Goal: Task Accomplishment & Management: Complete application form

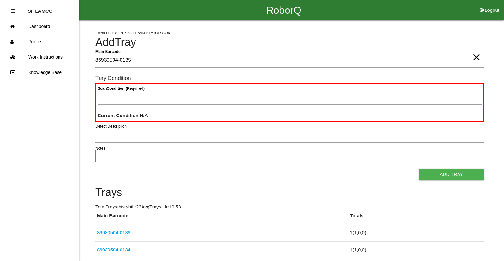
type Barcode "86930504-0135"
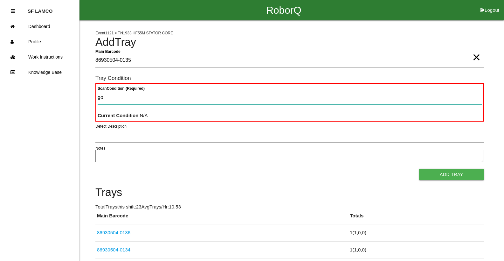
type Condition "goo"
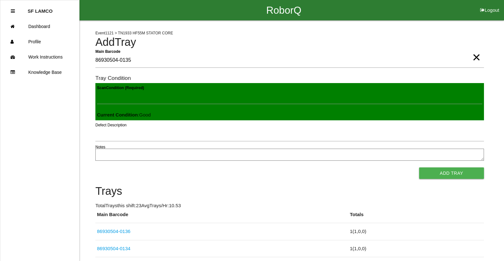
click at [419, 167] on button "Add Tray" at bounding box center [451, 172] width 65 height 11
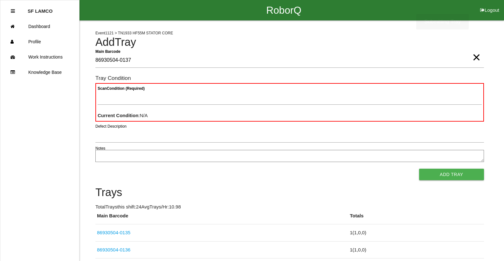
type Barcode "86930504-0137"
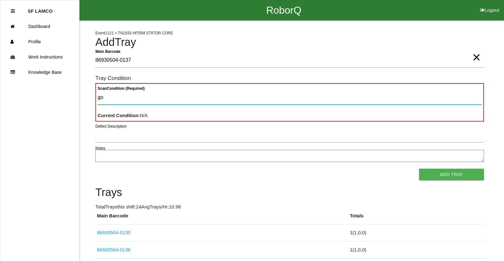
type Condition "goo"
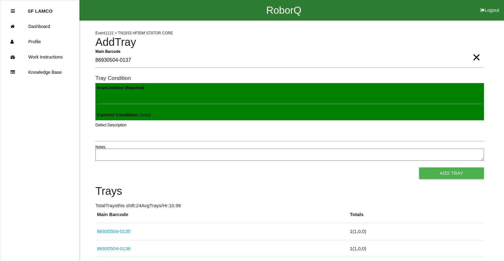
click at [419, 167] on button "Add Tray" at bounding box center [451, 172] width 65 height 11
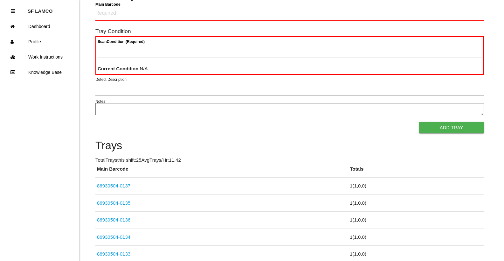
scroll to position [64, 0]
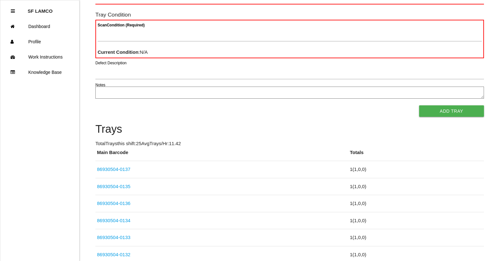
drag, startPoint x: 434, startPoint y: 56, endPoint x: 438, endPoint y: 54, distance: 4.1
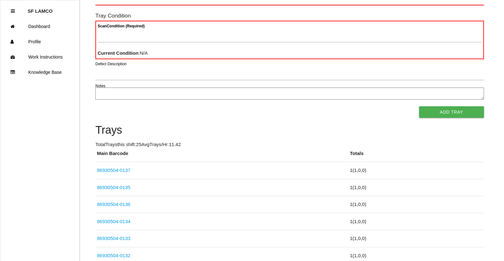
scroll to position [18, 0]
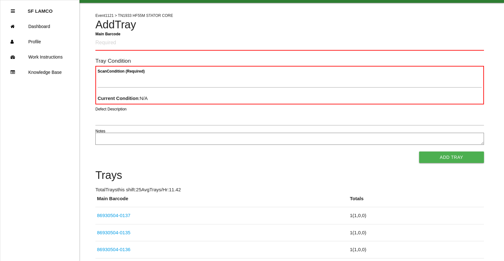
click at [442, 156] on button "Add Tray" at bounding box center [451, 156] width 65 height 11
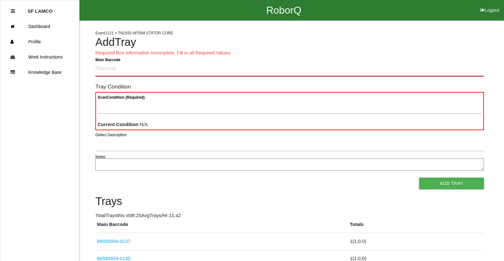
click at [144, 70] on Barcode "Main Barcode" at bounding box center [289, 68] width 389 height 15
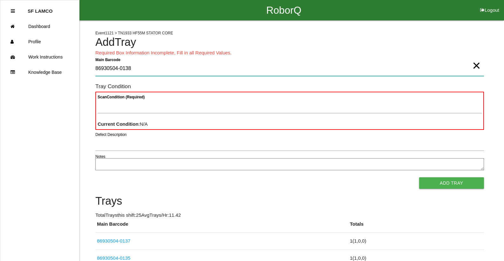
type Barcode "86930504-0138"
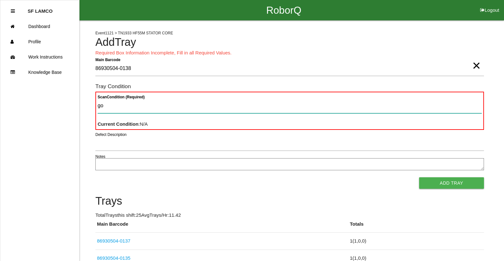
type Condition "goo"
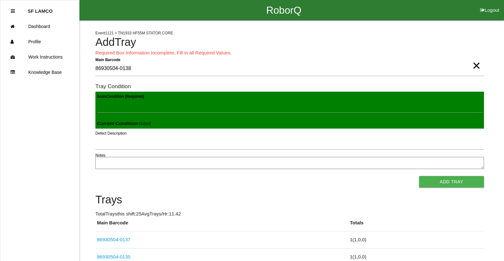
click at [419, 176] on button "Add Tray" at bounding box center [451, 181] width 65 height 11
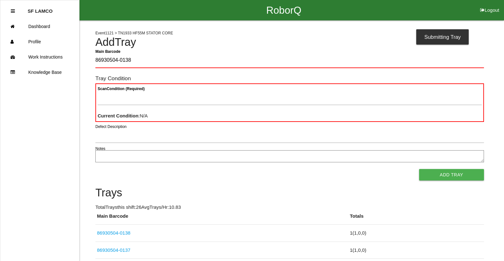
type Barcode "86930504-0138"
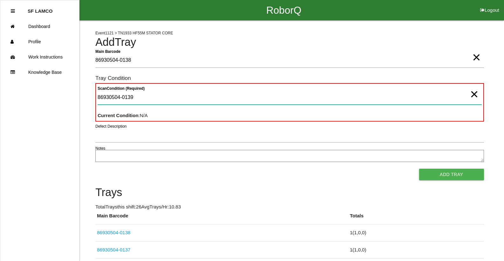
type Condition "86930504-0139"
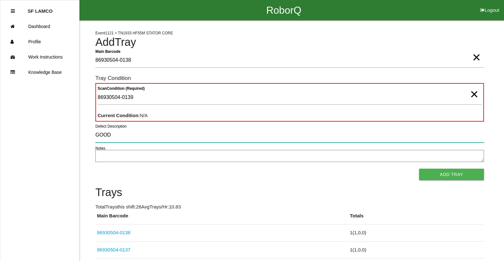
type input "GOOD"
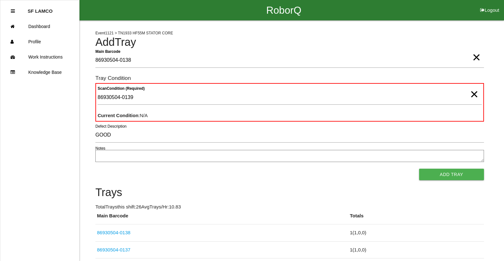
scroll to position [228, 0]
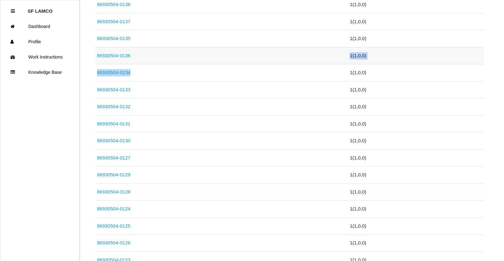
drag, startPoint x: 149, startPoint y: 66, endPoint x: 154, endPoint y: 48, distance: 18.4
click at [154, 48] on table "Main Barcode Totals 86930504-0138 1 ( 1 , 0 , 0 ) 86930504-0137 1 ( 1 , 0 , 0 )…" at bounding box center [289, 211] width 389 height 455
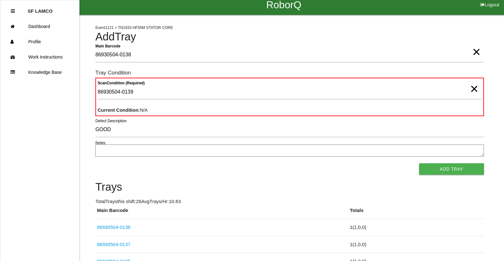
scroll to position [170, 0]
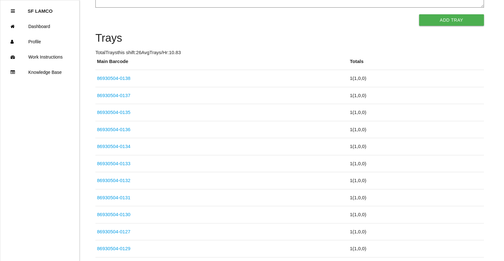
drag, startPoint x: 188, startPoint y: 41, endPoint x: 187, endPoint y: 29, distance: 12.1
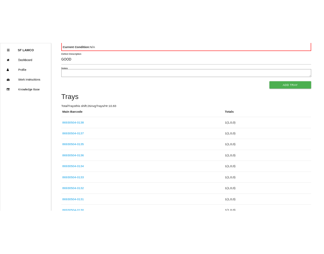
scroll to position [98, 0]
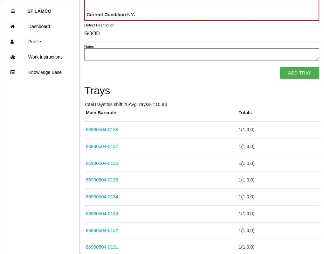
click at [60, 80] on ul "SF LAMCO Dashboard Profile Work Instructions Knowledge Base" at bounding box center [40, 127] width 80 height 254
click at [64, 80] on ul "SF LAMCO Dashboard Profile Work Instructions Knowledge Base" at bounding box center [40, 127] width 80 height 254
click at [58, 80] on ul "SF LAMCO Dashboard Profile Work Instructions Knowledge Base" at bounding box center [40, 127] width 80 height 254
click at [57, 91] on ul "SF LAMCO Dashboard Profile Work Instructions Knowledge Base" at bounding box center [40, 127] width 80 height 254
click at [286, 72] on button "Add Tray" at bounding box center [299, 72] width 39 height 11
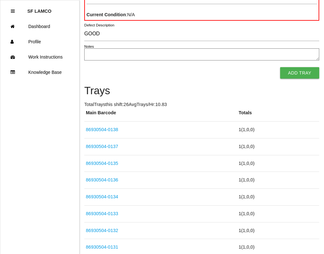
scroll to position [0, 0]
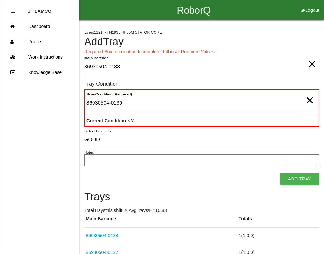
click at [244, 45] on h4 "Add Tray" at bounding box center [201, 41] width 235 height 11
click at [245, 45] on h4 "Add Tray" at bounding box center [201, 41] width 235 height 11
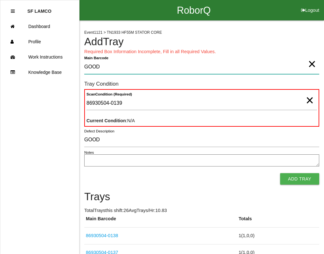
type Barcode "GOOD"
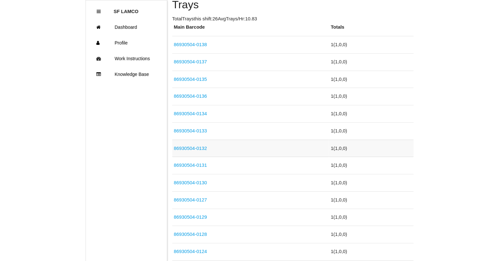
scroll to position [35, 0]
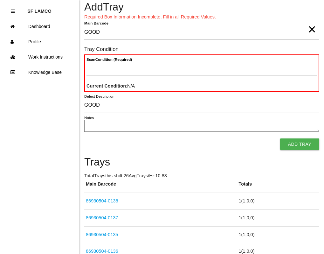
click at [312, 29] on span "×" at bounding box center [312, 23] width 8 height 13
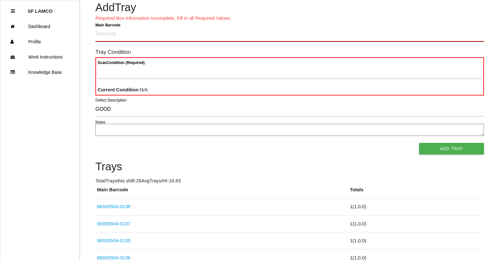
click at [296, 35] on Barcode "Main Barcode" at bounding box center [289, 34] width 389 height 15
click at [400, 34] on Barcode "Main Barcode" at bounding box center [289, 34] width 389 height 15
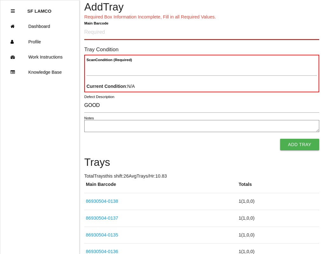
click at [111, 33] on Barcode "Main Barcode" at bounding box center [201, 32] width 235 height 15
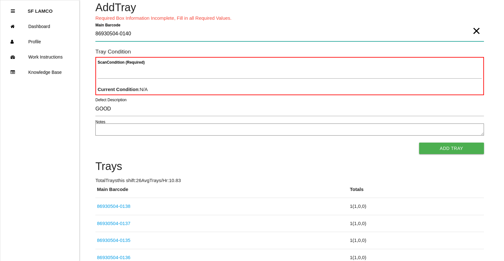
type Barcode "86930504-0140"
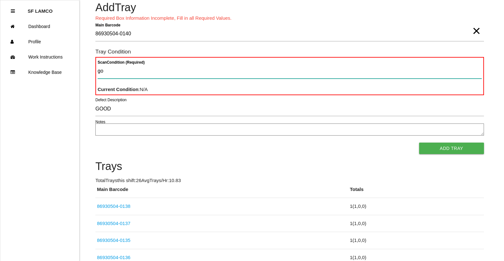
type Condition "goo"
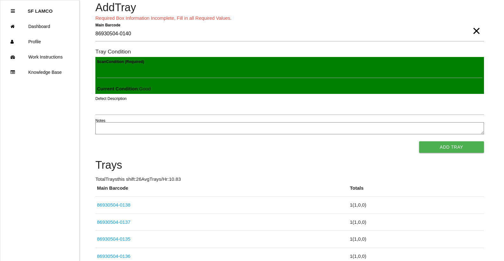
click at [419, 141] on button "Add Tray" at bounding box center [451, 146] width 65 height 11
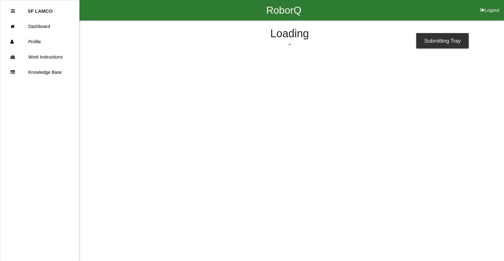
scroll to position [0, 0]
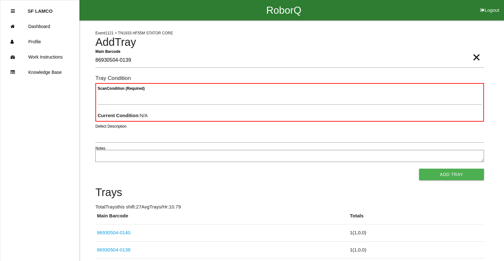
type Barcode "86930504-0139"
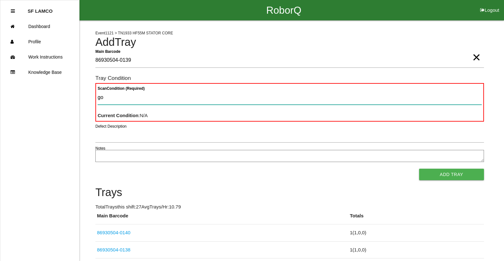
type Condition "goo"
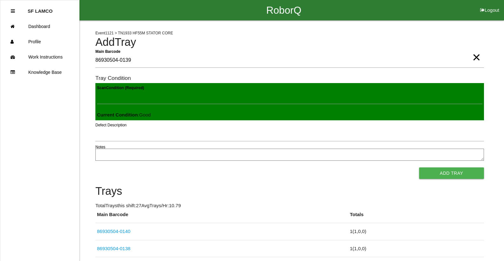
click at [419, 167] on button "Add Tray" at bounding box center [451, 172] width 65 height 11
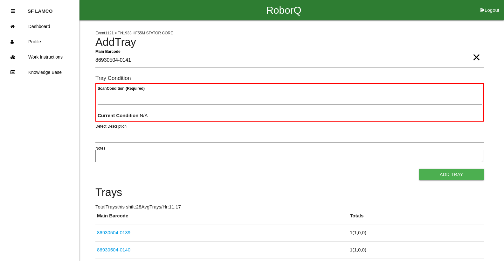
type Barcode "86930504-0141"
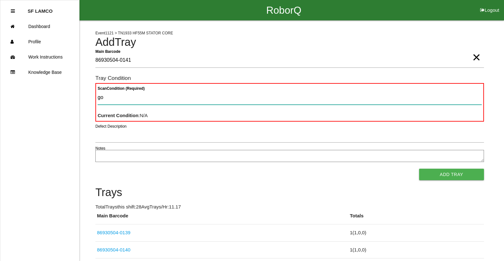
type Condition "goo"
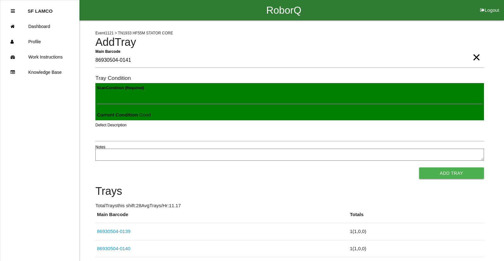
click at [419, 167] on button "Add Tray" at bounding box center [451, 172] width 65 height 11
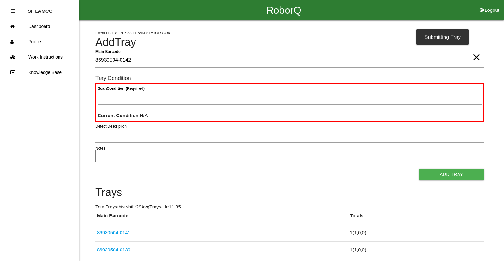
type Barcode "86930504-0142"
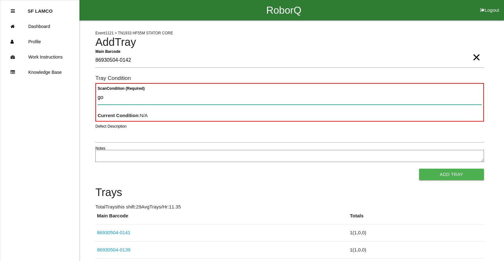
type Condition "goo"
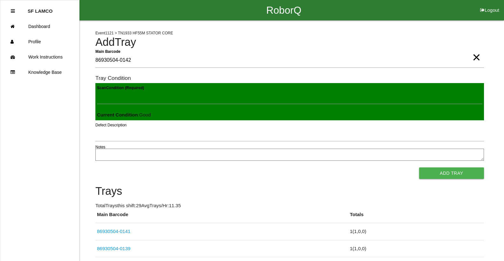
click at [419, 167] on button "Add Tray" at bounding box center [451, 172] width 65 height 11
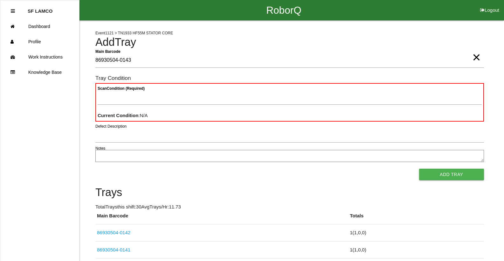
type Barcode "86930504-0143"
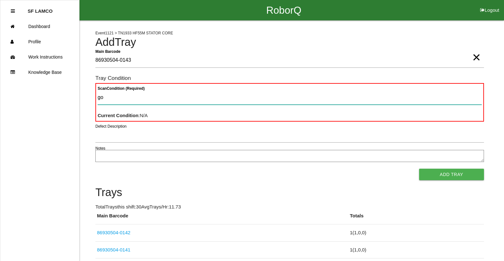
type Condition "goo"
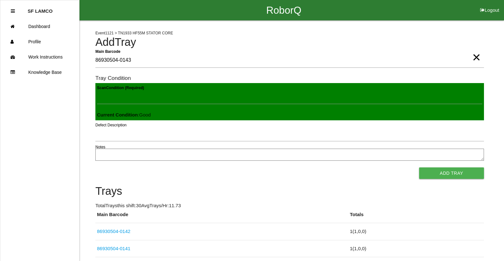
click at [419, 167] on button "Add Tray" at bounding box center [451, 172] width 65 height 11
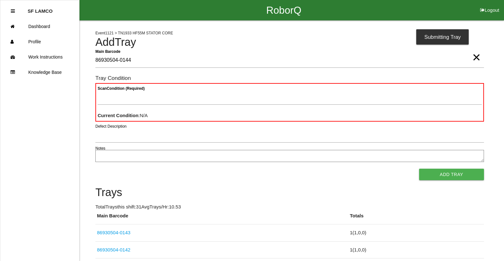
type Barcode "86930504-0144"
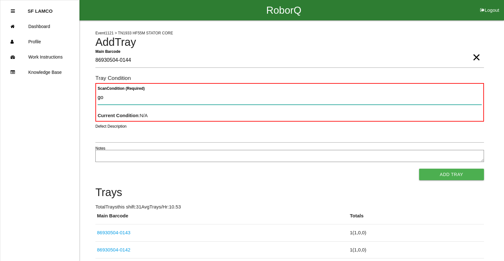
type Condition "goo"
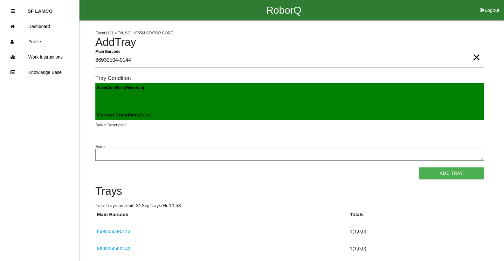
click at [419, 167] on button "Add Tray" at bounding box center [451, 172] width 65 height 11
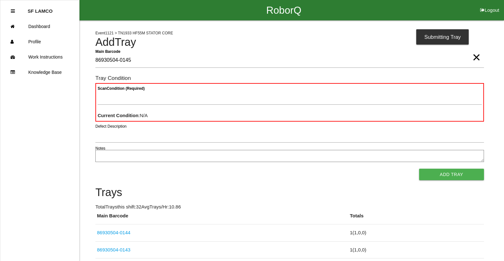
type Barcode "86930504-0145"
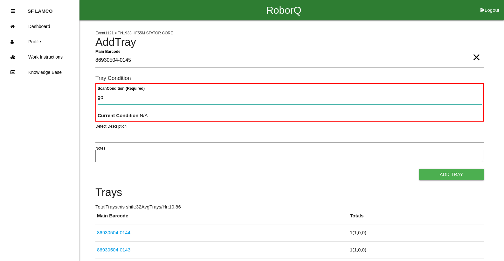
type Condition "goo"
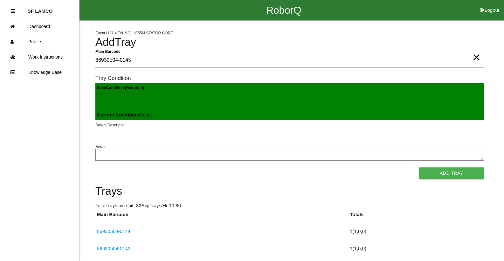
click at [419, 167] on button "Add Tray" at bounding box center [451, 172] width 65 height 11
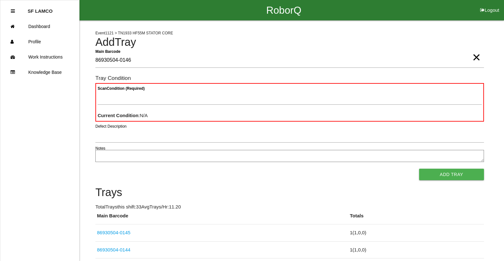
type Barcode "86930504-0146"
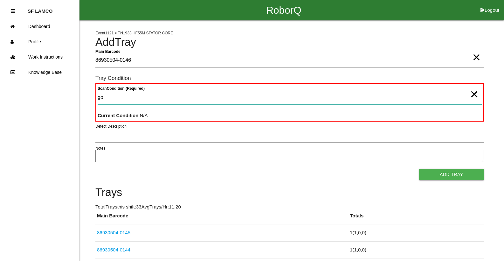
type Condition "goo"
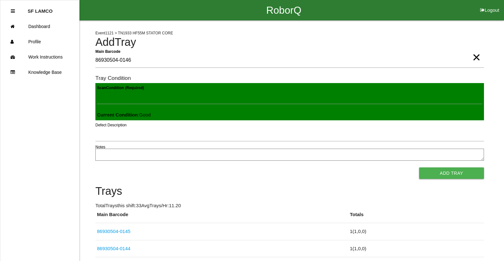
click at [419, 167] on button "Add Tray" at bounding box center [451, 172] width 65 height 11
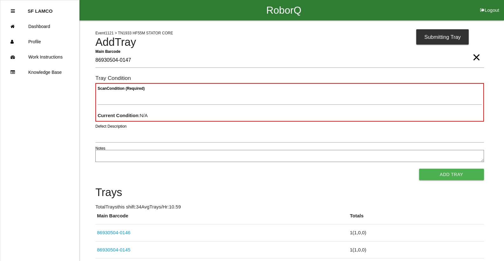
type Barcode "86930504-0147"
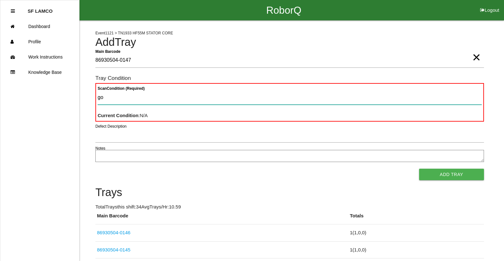
type Condition "goo"
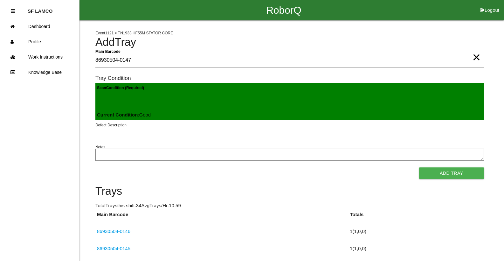
click at [419, 167] on button "Add Tray" at bounding box center [451, 172] width 65 height 11
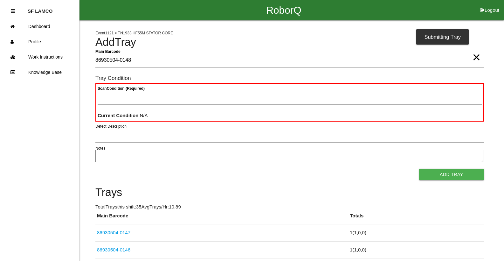
type Barcode "86930504-0148"
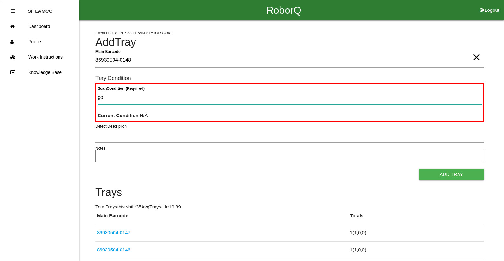
type Condition "goo"
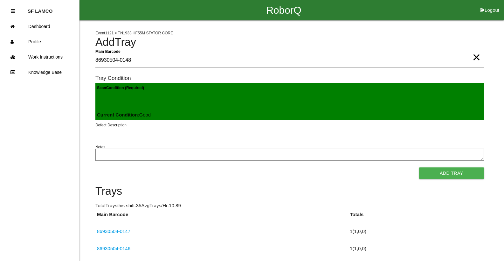
click button "Add Tray" at bounding box center [451, 172] width 65 height 11
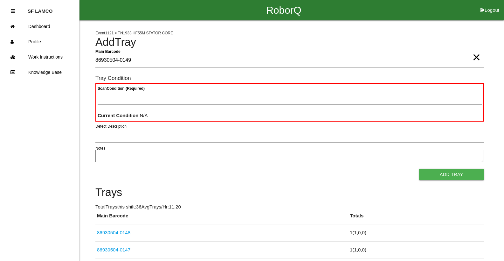
type Barcode "86930504-0149"
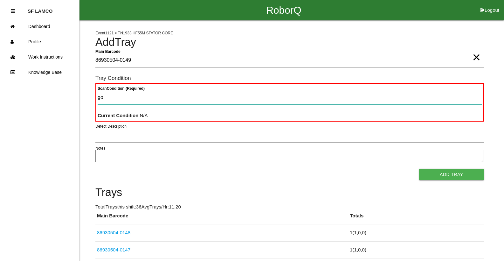
type Condition "goo"
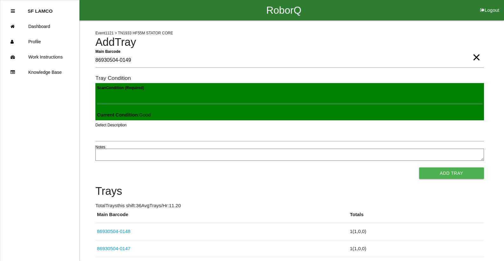
click at [419, 167] on button "Add Tray" at bounding box center [451, 172] width 65 height 11
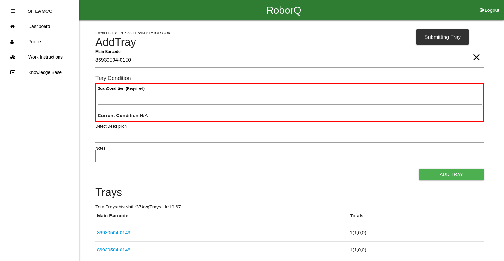
type Barcode "86930504-0150"
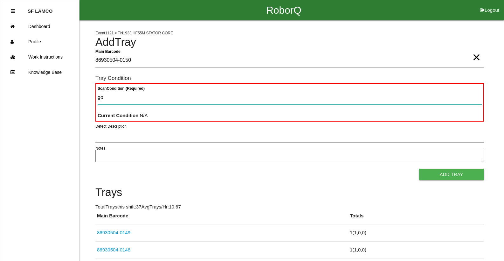
type Condition "goo"
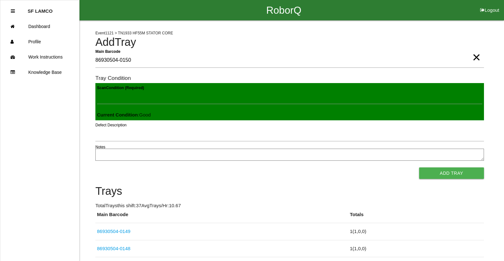
click at [419, 167] on button "Add Tray" at bounding box center [451, 172] width 65 height 11
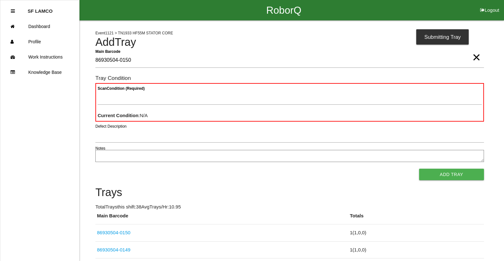
type Barcode "86930504-0150"
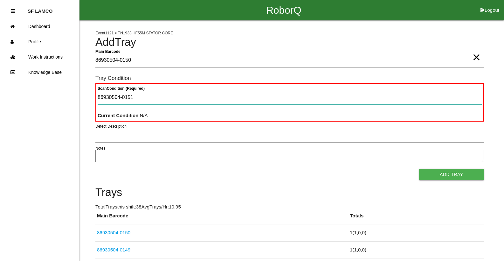
type Condition "86930504-0151"
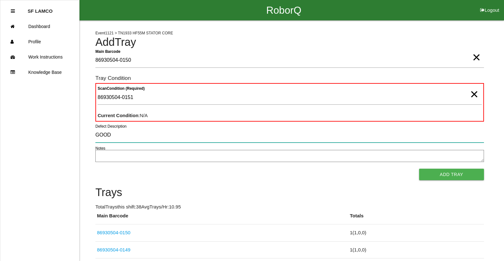
type input "GOOD"
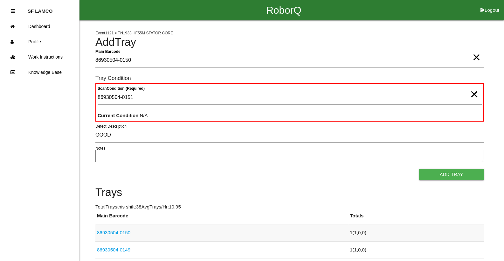
scroll to position [153, 0]
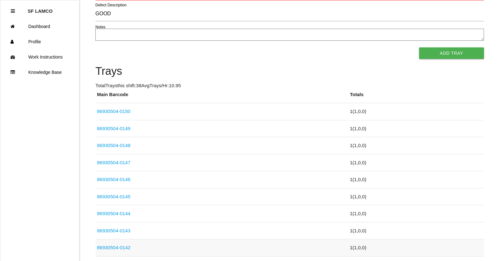
drag, startPoint x: 389, startPoint y: 247, endPoint x: 390, endPoint y: 254, distance: 7.0
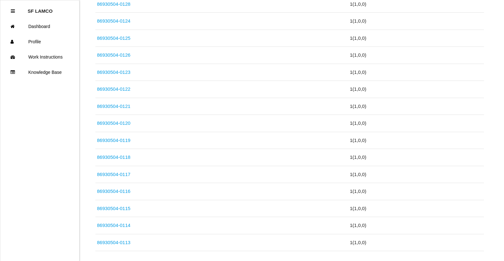
scroll to position [642, 0]
drag, startPoint x: 398, startPoint y: 100, endPoint x: 402, endPoint y: 98, distance: 4.6
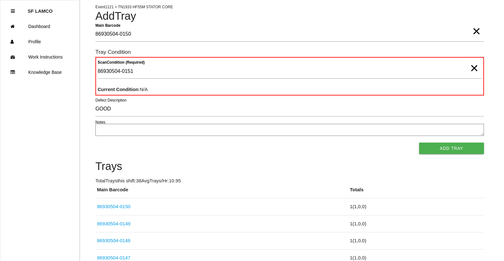
scroll to position [0, 0]
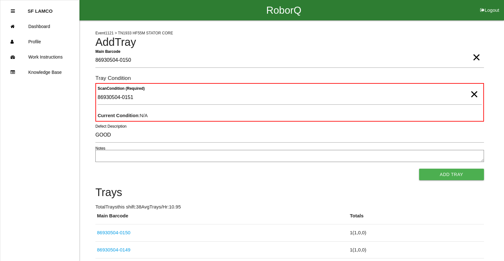
click at [130, 79] on h6 "Tray Condition" at bounding box center [289, 78] width 389 height 6
click at [132, 78] on h6 "Tray Condition" at bounding box center [289, 78] width 389 height 6
click at [476, 57] on span "×" at bounding box center [477, 51] width 8 height 13
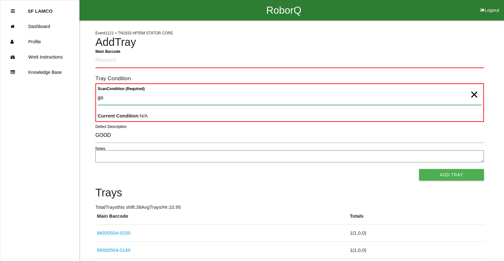
type Condition "goo"
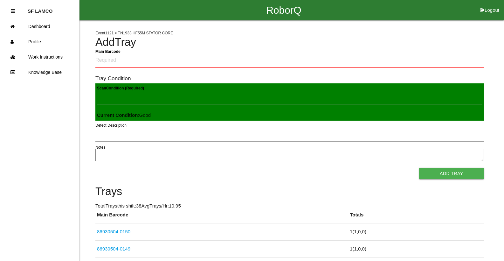
click at [419, 168] on button "Add Tray" at bounding box center [451, 173] width 65 height 11
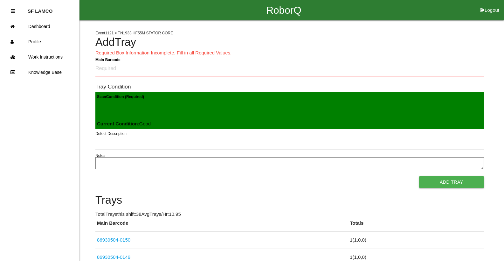
click at [431, 182] on button "Add Tray" at bounding box center [451, 181] width 65 height 11
click at [232, 88] on h6 "Tray Condition" at bounding box center [289, 87] width 389 height 6
type Condition "goo"
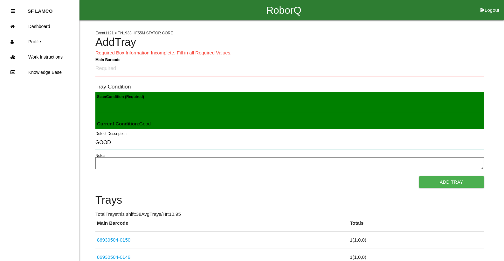
type input "GOOD"
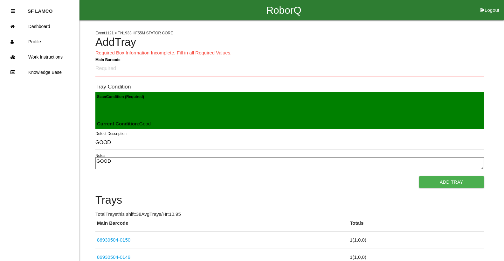
type textarea "GOOD"
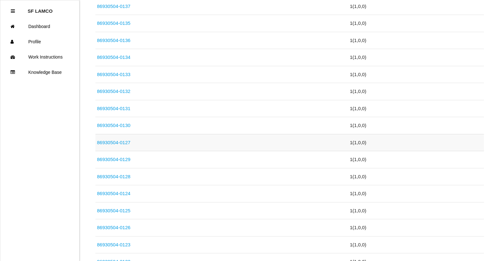
drag, startPoint x: 214, startPoint y: 141, endPoint x: 218, endPoint y: 144, distance: 5.0
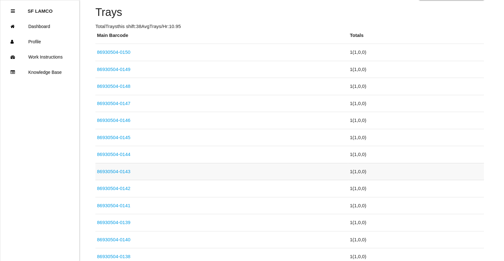
drag, startPoint x: 314, startPoint y: 178, endPoint x: 326, endPoint y: 176, distance: 11.6
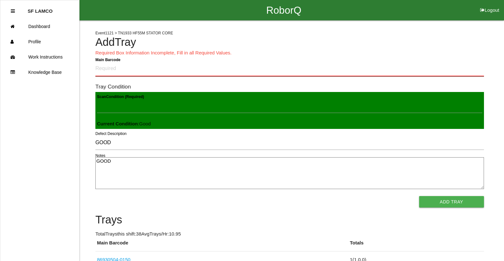
click at [226, 71] on Barcode "Main Barcode" at bounding box center [289, 68] width 389 height 15
type Barcode "86930504-0151"
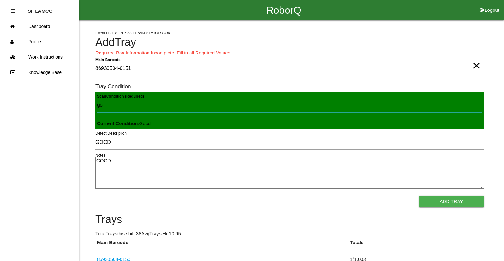
type Condition "goo"
click at [419, 196] on button "Add Tray" at bounding box center [451, 201] width 65 height 11
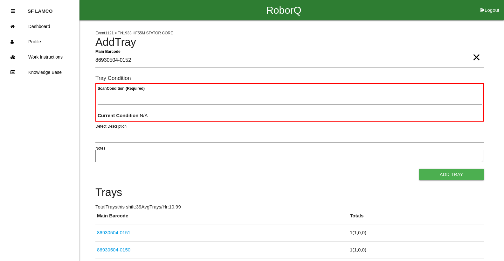
type Barcode "86930504-0152"
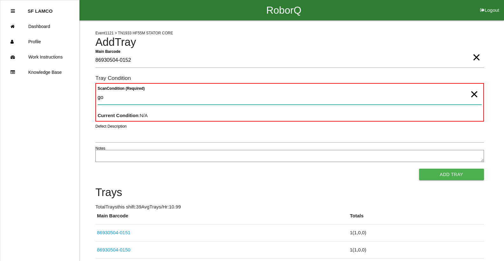
type Condition "goo"
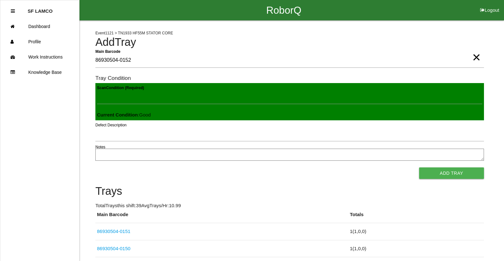
click at [419, 167] on button "Add Tray" at bounding box center [451, 172] width 65 height 11
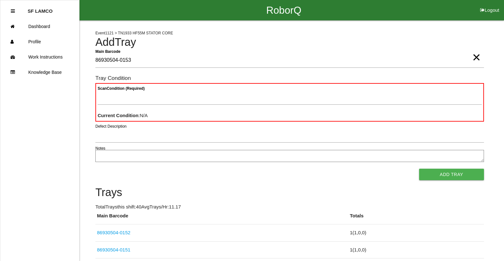
type Barcode "86930504-0153"
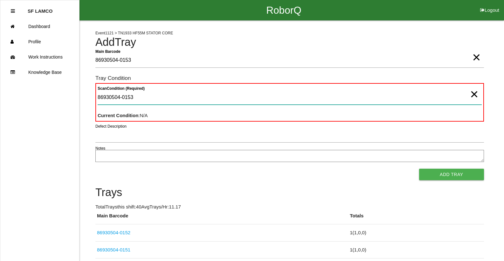
type Condition "86930504-0153"
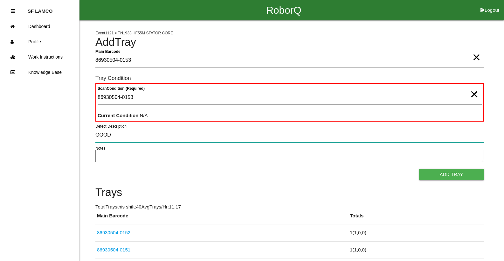
type input "GOOD"
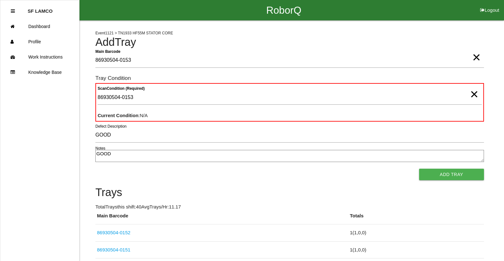
type textarea "GOOD"
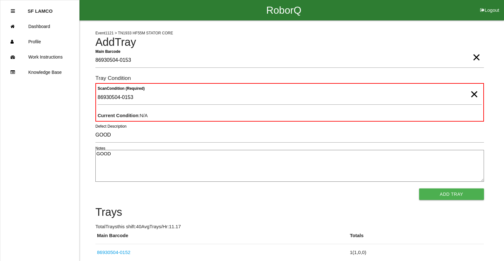
click at [419, 188] on button "Add Tray" at bounding box center [451, 193] width 65 height 11
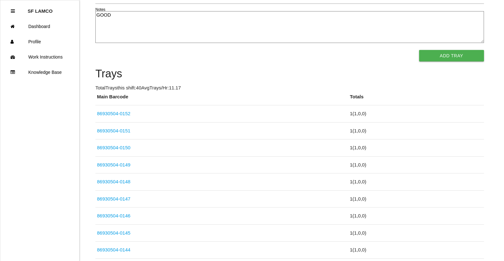
scroll to position [375, 0]
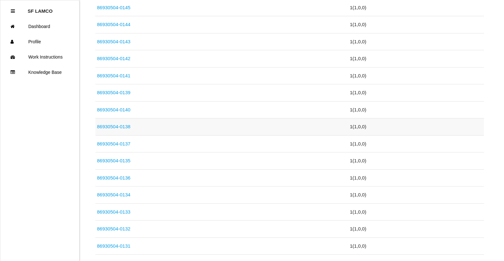
drag, startPoint x: 277, startPoint y: 128, endPoint x: 279, endPoint y: 134, distance: 6.6
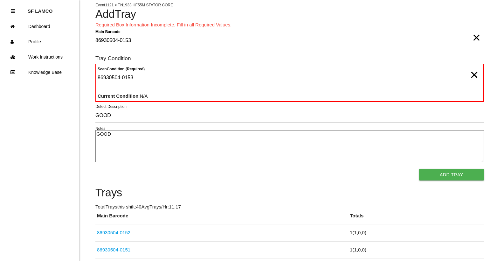
scroll to position [0, 0]
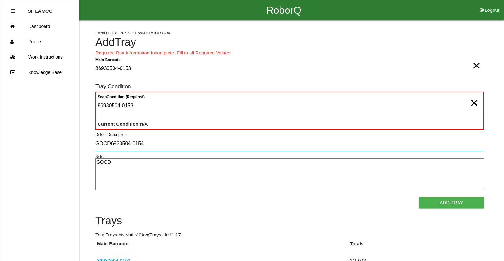
type input "GOOD6930504-0154"
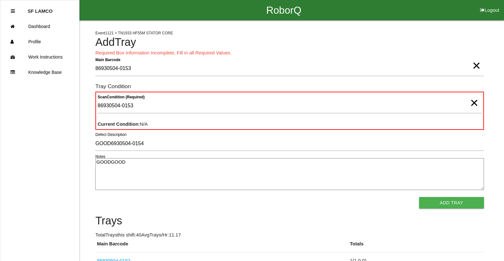
type textarea "GOODGOOD"
click at [419, 197] on button "Add Tray" at bounding box center [451, 202] width 65 height 11
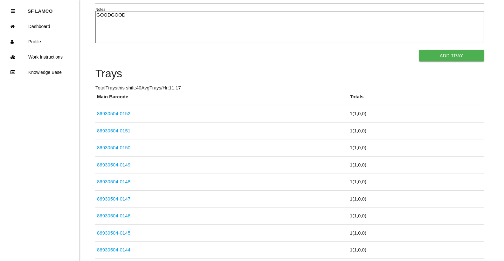
scroll to position [375, 0]
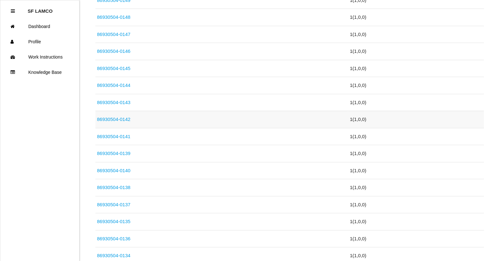
drag, startPoint x: 269, startPoint y: 138, endPoint x: 227, endPoint y: 153, distance: 44.8
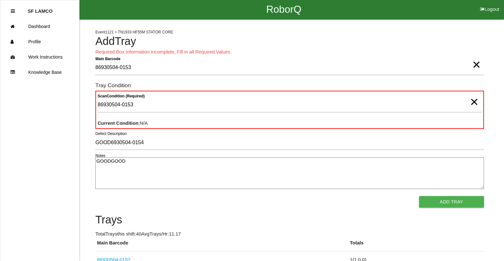
scroll to position [0, 0]
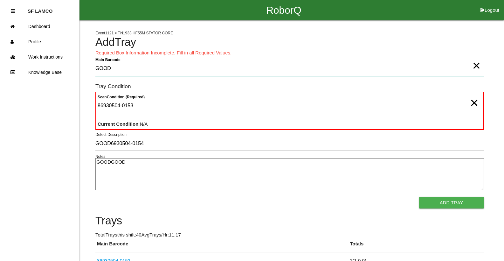
type Barcode "GOOD"
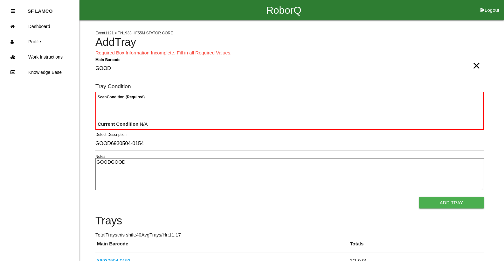
type textarea "GOODGOOD"
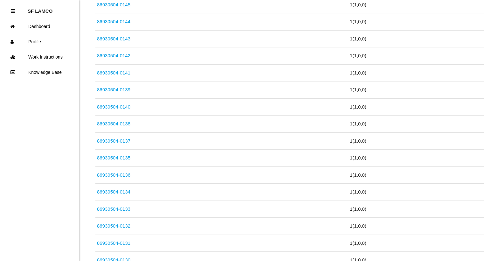
scroll to position [426, 0]
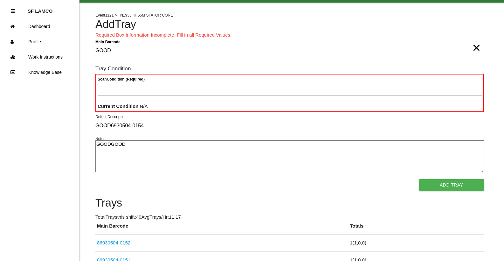
scroll to position [0, 0]
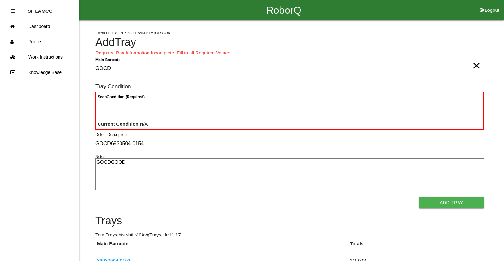
click at [477, 66] on span "×" at bounding box center [477, 59] width 8 height 13
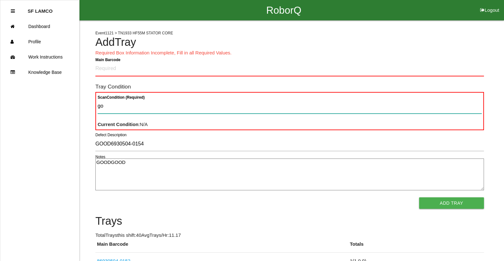
type Condition "goo"
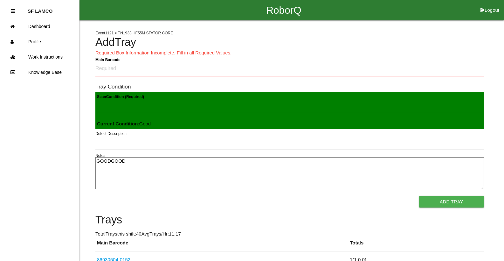
click at [419, 196] on button "Add Tray" at bounding box center [451, 201] width 65 height 11
click at [446, 199] on button "Add Tray" at bounding box center [451, 201] width 65 height 11
drag, startPoint x: 147, startPoint y: 179, endPoint x: 153, endPoint y: 179, distance: 6.1
click at [152, 177] on textarea "GOODGOOD" at bounding box center [289, 173] width 389 height 32
drag, startPoint x: 438, startPoint y: 198, endPoint x: 433, endPoint y: 205, distance: 8.4
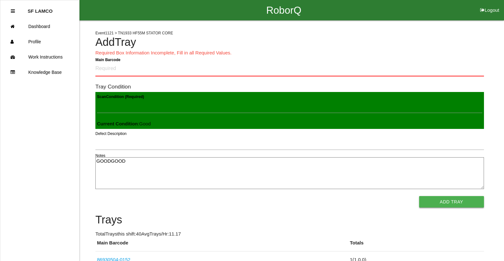
click at [438, 199] on button "Add Tray" at bounding box center [451, 201] width 65 height 11
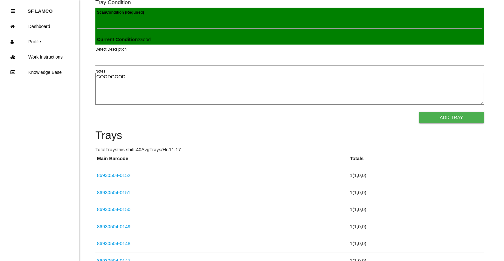
scroll to position [95, 0]
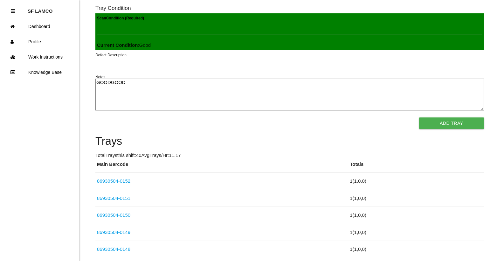
drag, startPoint x: 309, startPoint y: 210, endPoint x: 312, endPoint y: 209, distance: 3.6
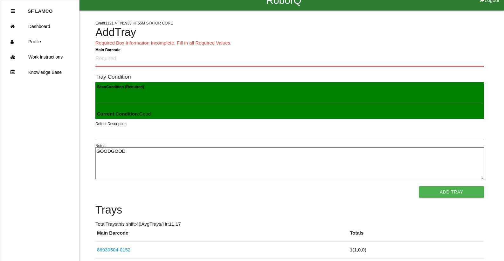
scroll to position [0, 0]
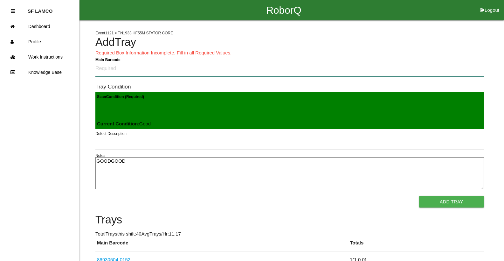
click at [129, 70] on Barcode "Main Barcode" at bounding box center [289, 68] width 389 height 15
type Barcode "86930504-0153"
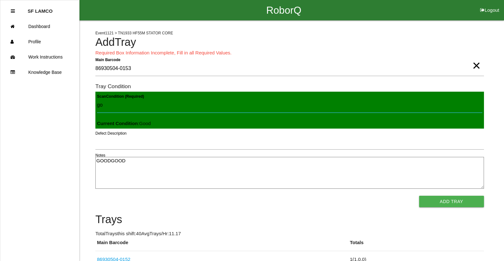
type Condition "goo"
click at [419, 196] on button "Add Tray" at bounding box center [451, 201] width 65 height 11
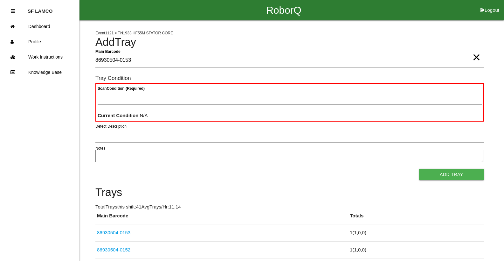
type Barcode "86930504-0153"
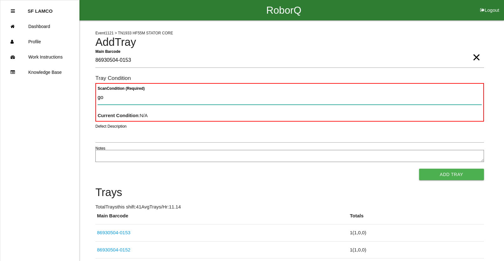
type Condition "goo"
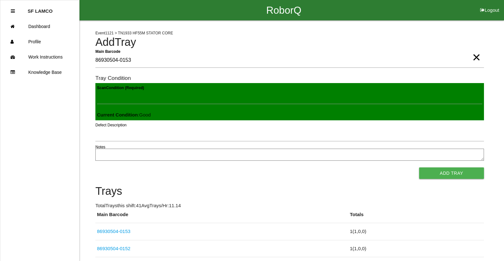
click at [419, 167] on button "Add Tray" at bounding box center [451, 172] width 65 height 11
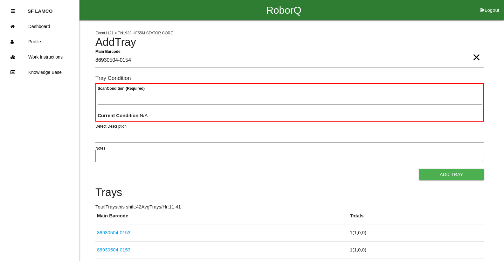
type Barcode "86930504-0154"
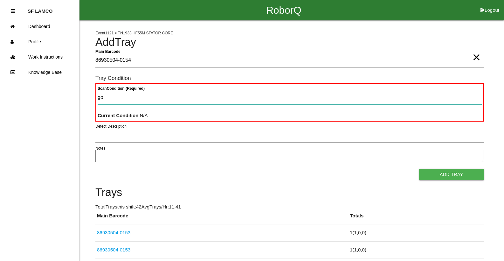
type Condition "goo"
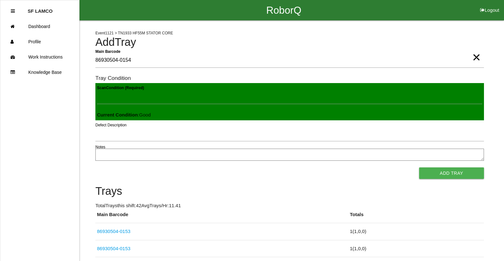
click at [419, 167] on button "Add Tray" at bounding box center [451, 172] width 65 height 11
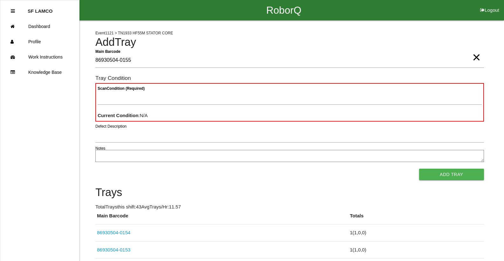
type Barcode "86930504-0155"
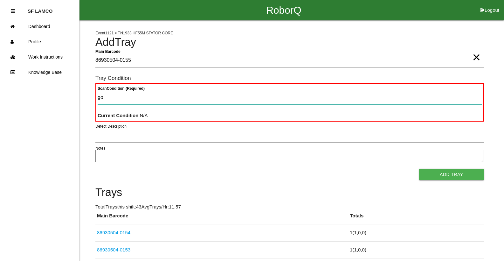
type Condition "goo"
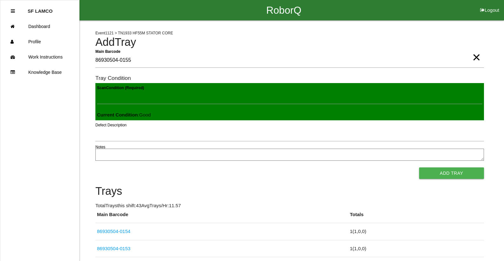
click at [419, 167] on button "Add Tray" at bounding box center [451, 172] width 65 height 11
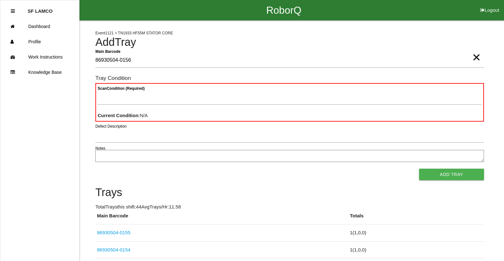
type Barcode "86930504-0156"
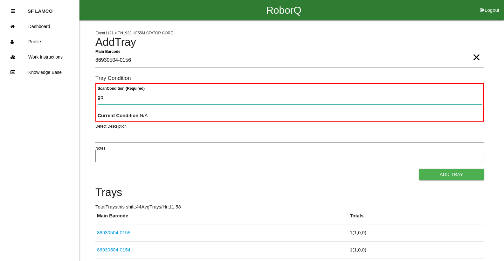
type Condition "goo"
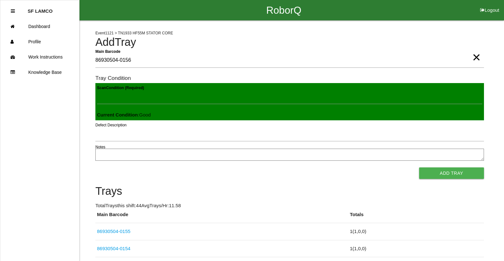
click at [419, 167] on button "Add Tray" at bounding box center [451, 172] width 65 height 11
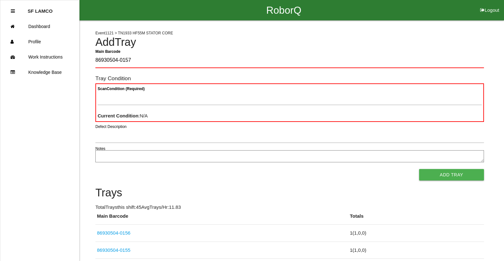
type Barcode "86930504-0157"
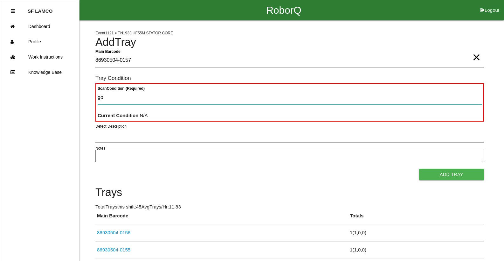
type Condition "goo"
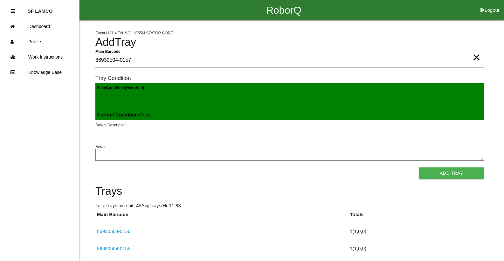
click at [419, 167] on button "Add Tray" at bounding box center [451, 172] width 65 height 11
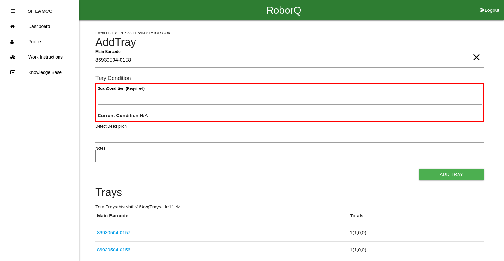
type Barcode "86930504-0158"
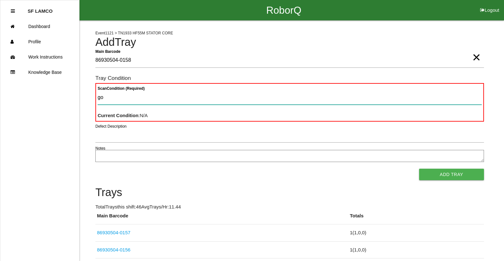
type Condition "goo"
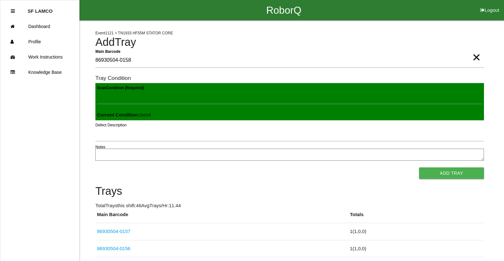
click at [419, 167] on button "Add Tray" at bounding box center [451, 172] width 65 height 11
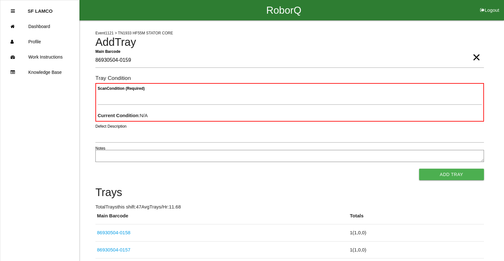
type Barcode "86930504-0159"
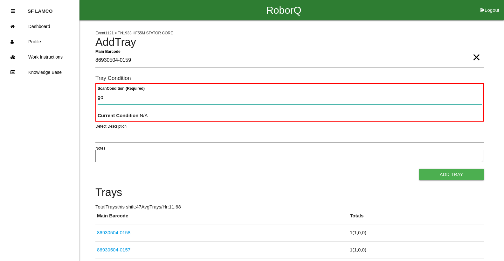
type Condition "goo"
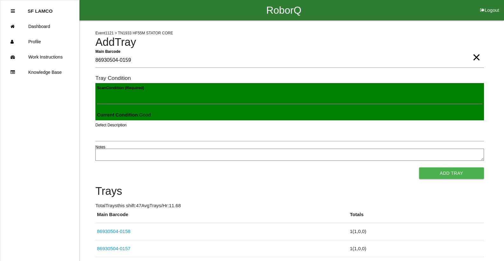
click at [419, 167] on button "Add Tray" at bounding box center [451, 172] width 65 height 11
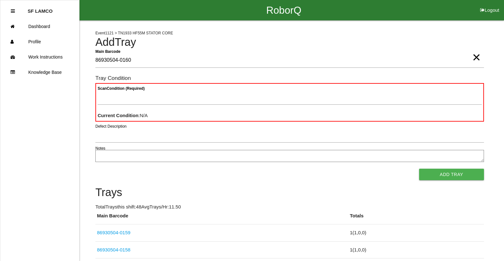
type Barcode "86930504-0160"
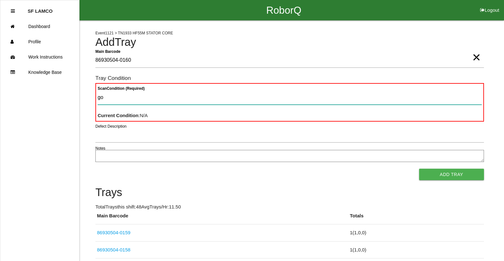
type Condition "goo"
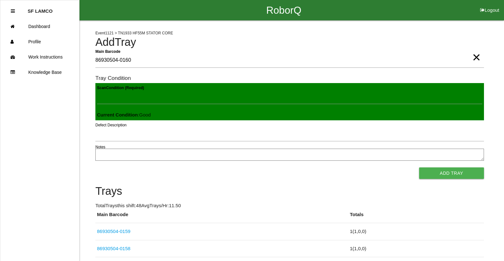
click at [419, 167] on button "Add Tray" at bounding box center [451, 172] width 65 height 11
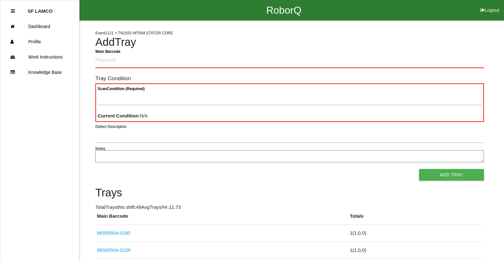
drag, startPoint x: 44, startPoint y: 147, endPoint x: 0, endPoint y: 250, distance: 111.9
drag, startPoint x: 0, startPoint y: 250, endPoint x: 378, endPoint y: 54, distance: 426.1
click at [378, 54] on Barcode "Main Barcode" at bounding box center [289, 60] width 389 height 15
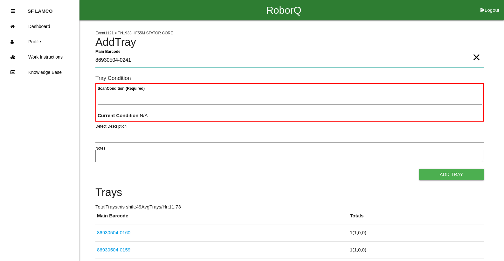
type Barcode "86930504-0241"
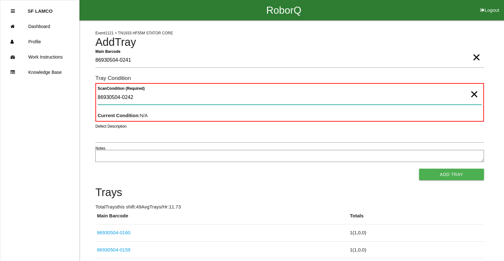
type Condition "86930504-0242"
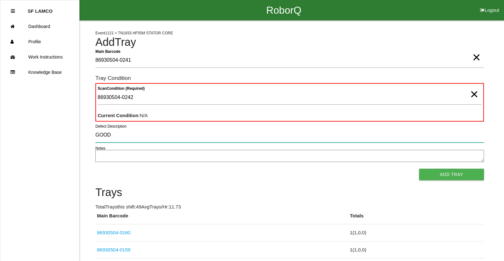
type input "GOOD"
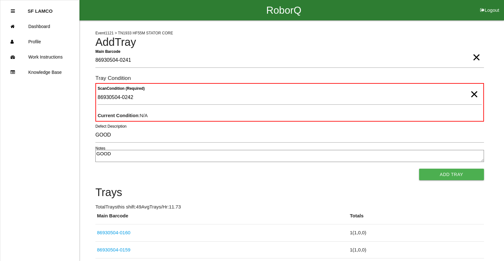
type textarea "GOOD"
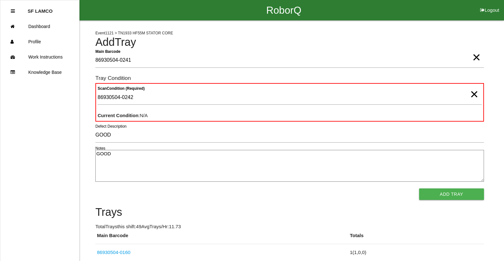
click at [419, 188] on button "Add Tray" at bounding box center [451, 193] width 65 height 11
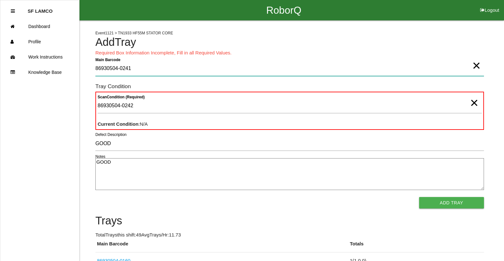
click at [187, 71] on Barcode "86930504-0241" at bounding box center [289, 68] width 389 height 15
type Barcode "86930504-024186930504-0241"
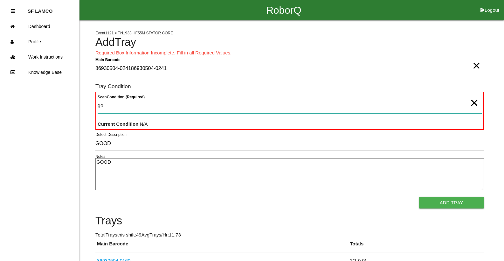
type Condition "goo"
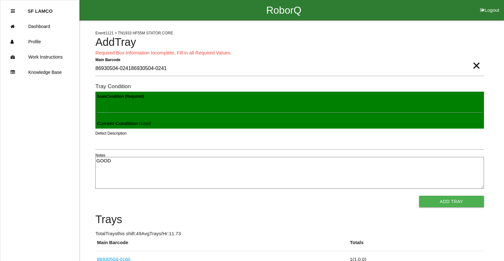
click at [419, 196] on button "Add Tray" at bounding box center [451, 201] width 65 height 11
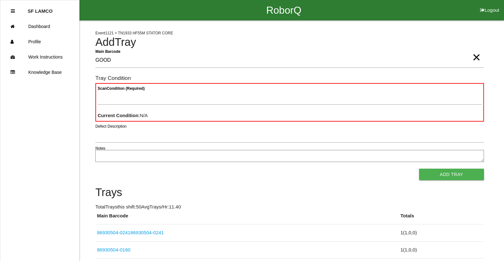
type Barcode "GOOD"
click at [476, 57] on span "×" at bounding box center [477, 51] width 8 height 13
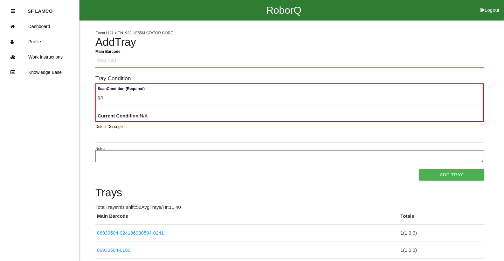
type Condition "goo"
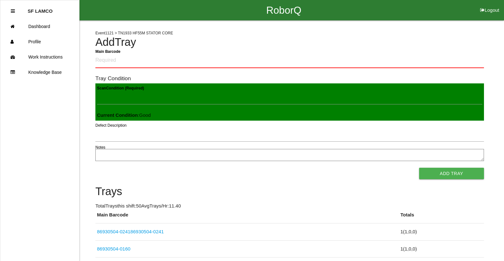
click at [419, 168] on button "Add Tray" at bounding box center [451, 173] width 65 height 11
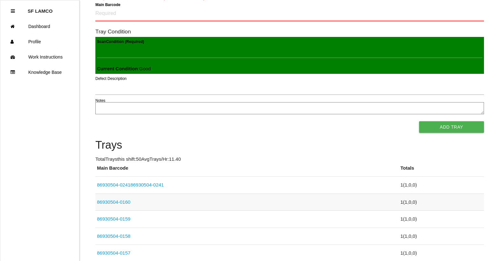
scroll to position [64, 0]
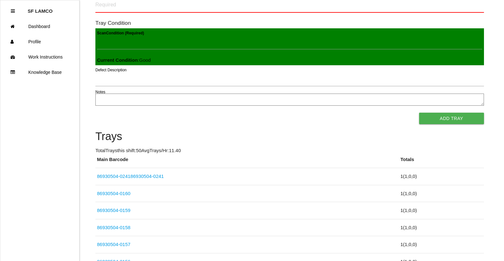
click at [149, 177] on link "86930504-024186930504-0241" at bounding box center [130, 175] width 67 height 5
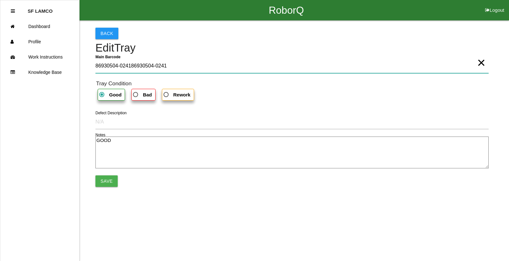
click at [166, 66] on Barcode "86930504-024186930504-0241" at bounding box center [291, 66] width 393 height 15
type Barcode "86930504-0241"
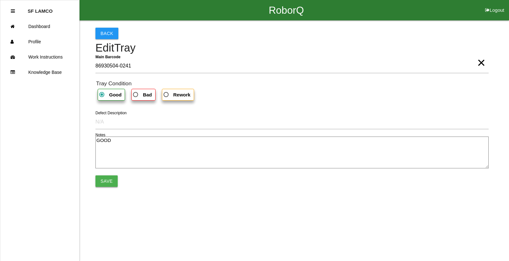
click at [109, 179] on button "Save" at bounding box center [106, 180] width 22 height 11
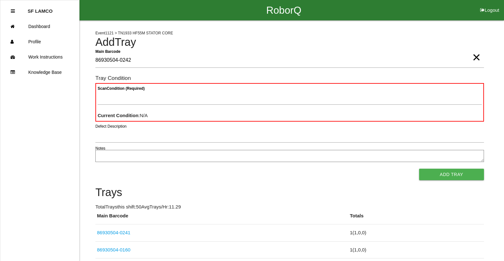
type Barcode "86930504-0242"
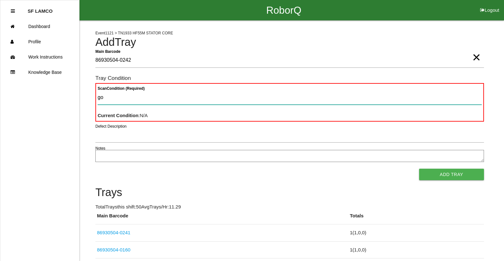
type Condition "goo"
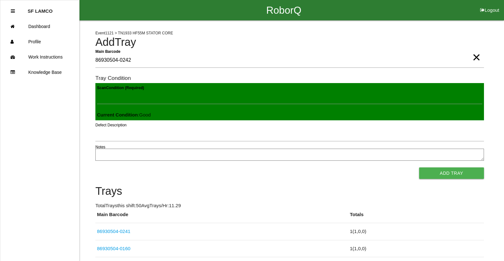
click at [419, 167] on button "Add Tray" at bounding box center [451, 172] width 65 height 11
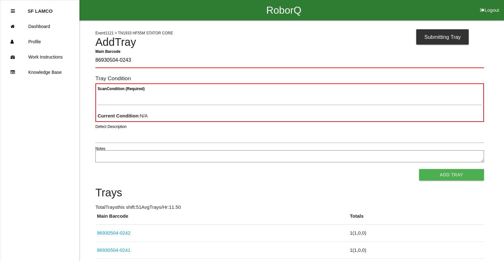
type Barcode "86930504-0243"
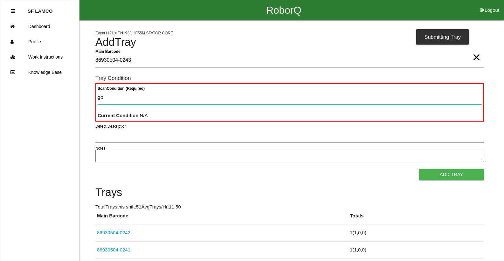
type Condition "goo"
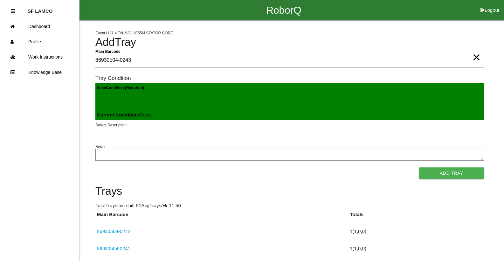
click at [419, 167] on button "Add Tray" at bounding box center [451, 172] width 65 height 11
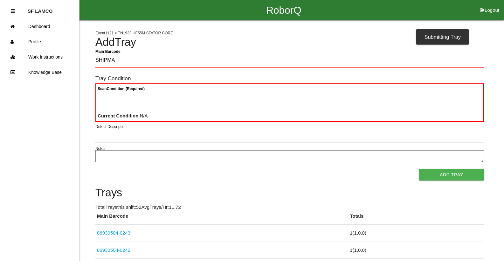
type Barcode "SHIPMA"
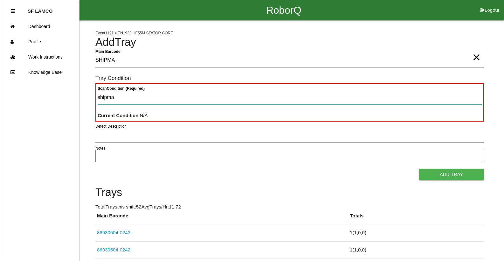
type Condition "shipma"
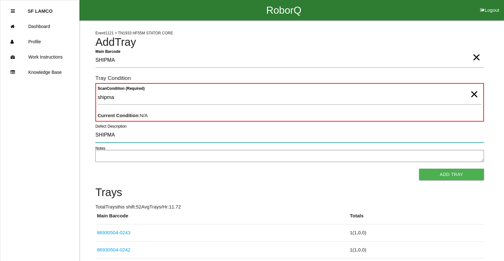
type input "SHIPMA"
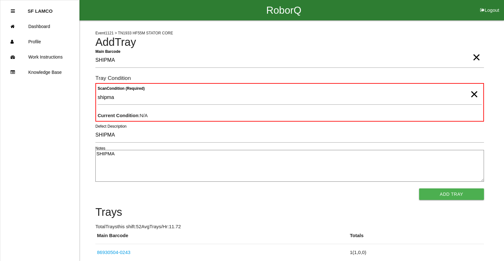
type textarea "SHIPMA"
click at [475, 57] on span "×" at bounding box center [477, 51] width 8 height 13
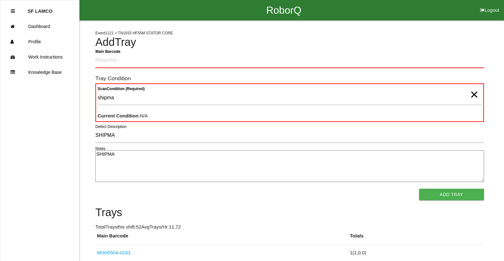
drag, startPoint x: 474, startPoint y: 96, endPoint x: 460, endPoint y: 95, distance: 14.0
click at [474, 95] on span "×" at bounding box center [474, 88] width 8 height 13
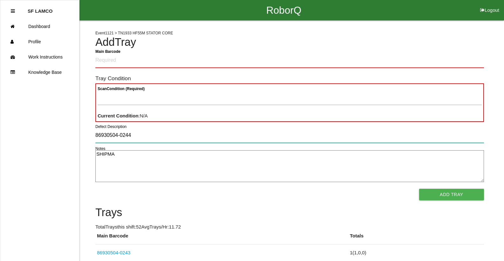
type input "86930504-0244"
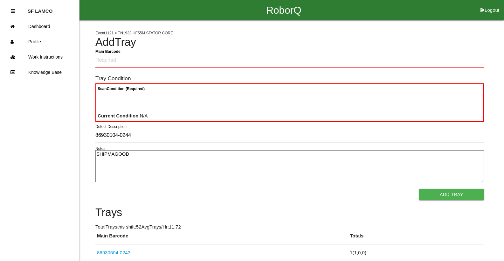
type textarea "SHIPMAGOOD"
click at [419, 189] on button "Add Tray" at bounding box center [451, 194] width 65 height 11
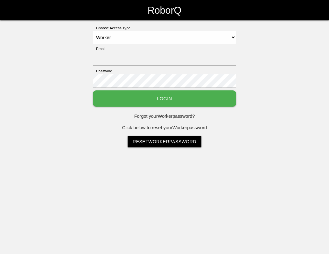
select select "Worker"
click at [221, 96] on button "Login" at bounding box center [164, 98] width 143 height 16
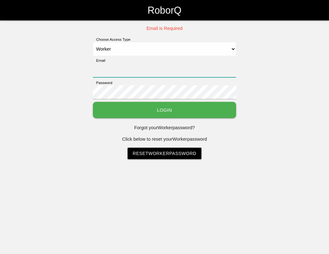
click at [135, 70] on input "Email" at bounding box center [164, 70] width 143 height 14
type input "[EMAIL_ADDRESS][DOMAIN_NAME]"
click at [178, 107] on button "Login" at bounding box center [164, 110] width 143 height 16
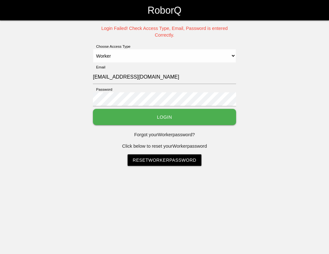
click at [178, 109] on button "Login" at bounding box center [164, 117] width 143 height 16
click at [233, 49] on select "Select Access Type Admin Customer Supervisor Worker" at bounding box center [164, 56] width 143 height 14
click at [93, 49] on select "Select Access Type Admin Customer Supervisor Worker" at bounding box center [164, 56] width 143 height 14
click at [166, 74] on input "[EMAIL_ADDRESS][DOMAIN_NAME]" at bounding box center [164, 77] width 143 height 14
click at [167, 74] on input "[EMAIL_ADDRESS][DOMAIN_NAME]" at bounding box center [164, 77] width 143 height 14
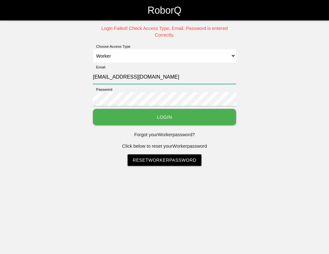
click at [200, 70] on input "[EMAIL_ADDRESS][DOMAIN_NAME]" at bounding box center [164, 77] width 143 height 14
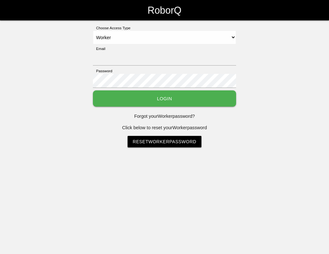
select select "Worker"
click at [53, 81] on div "Choose Access Type Select Access Type Admin Customer Supervisor Worker Email Pa…" at bounding box center [164, 86] width 329 height 123
select select "Worker"
click at [105, 57] on input "Email" at bounding box center [164, 59] width 143 height 14
type input "[EMAIL_ADDRESS][DOMAIN_NAME]"
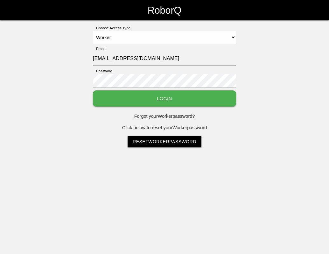
drag, startPoint x: 110, startPoint y: 72, endPoint x: 236, endPoint y: 175, distance: 161.9
click at [236, 175] on html "RoborQ Choose Access Type Select Access Type Admin Customer Supervisor Worker E…" at bounding box center [164, 89] width 329 height 179
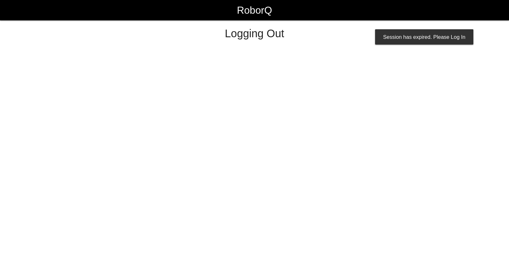
select select "Worker"
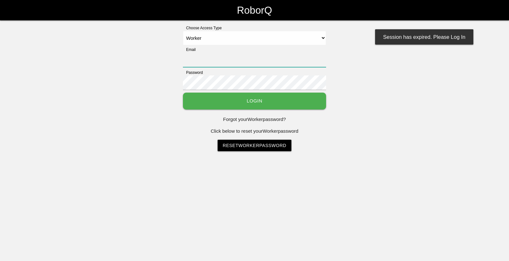
click at [312, 63] on input "Email" at bounding box center [254, 60] width 143 height 15
type input "[EMAIL_ADDRESS][DOMAIN_NAME]"
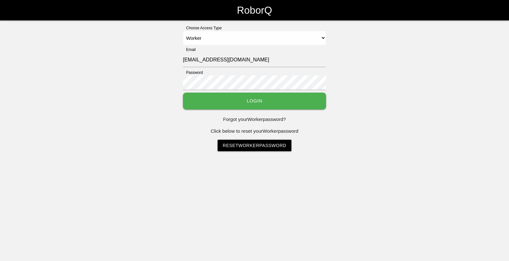
click at [298, 106] on button "Login" at bounding box center [254, 101] width 143 height 17
